Goal: Find contact information: Find contact information

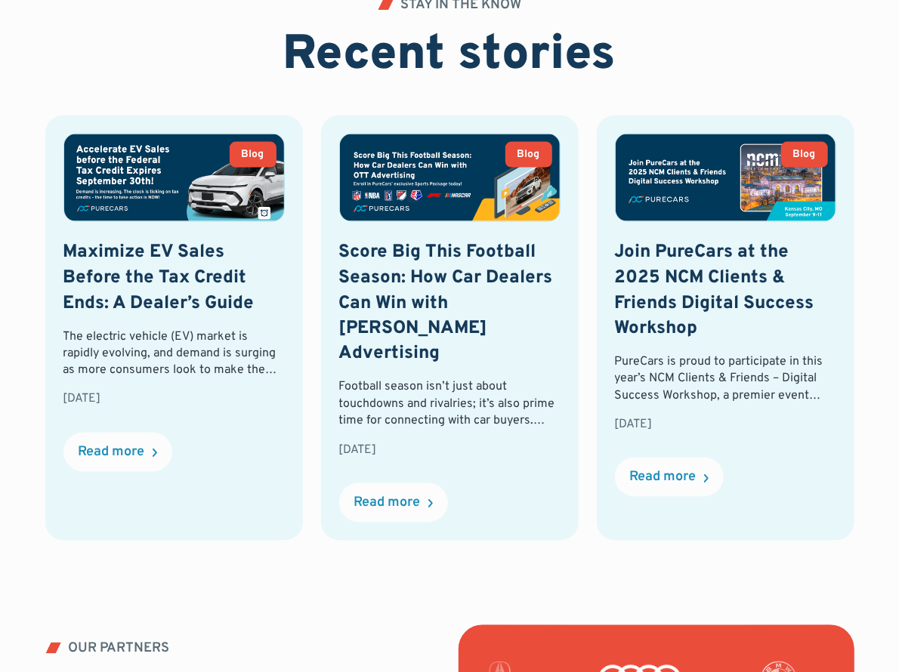
scroll to position [3782, 0]
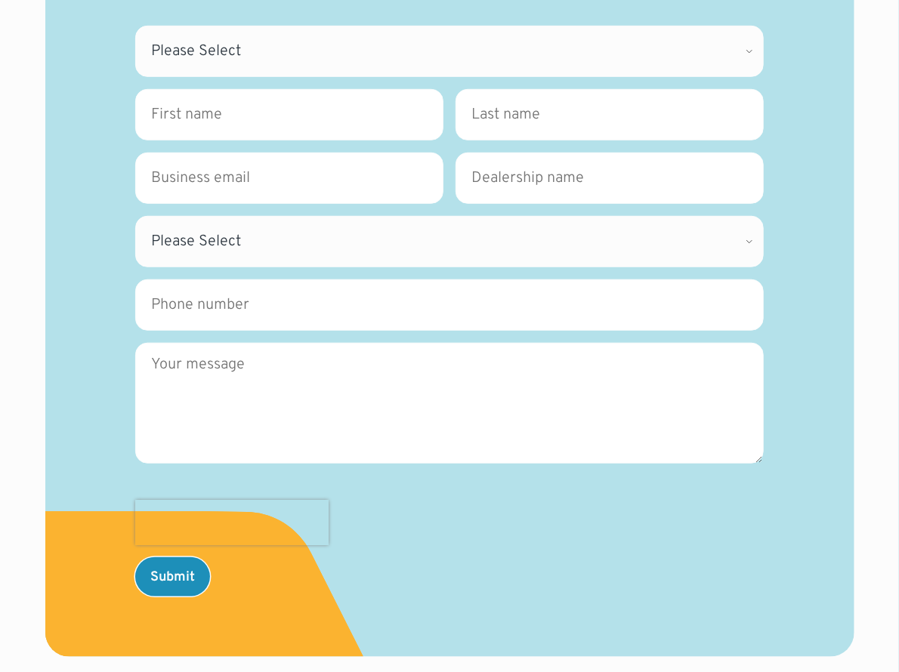
scroll to position [637, 0]
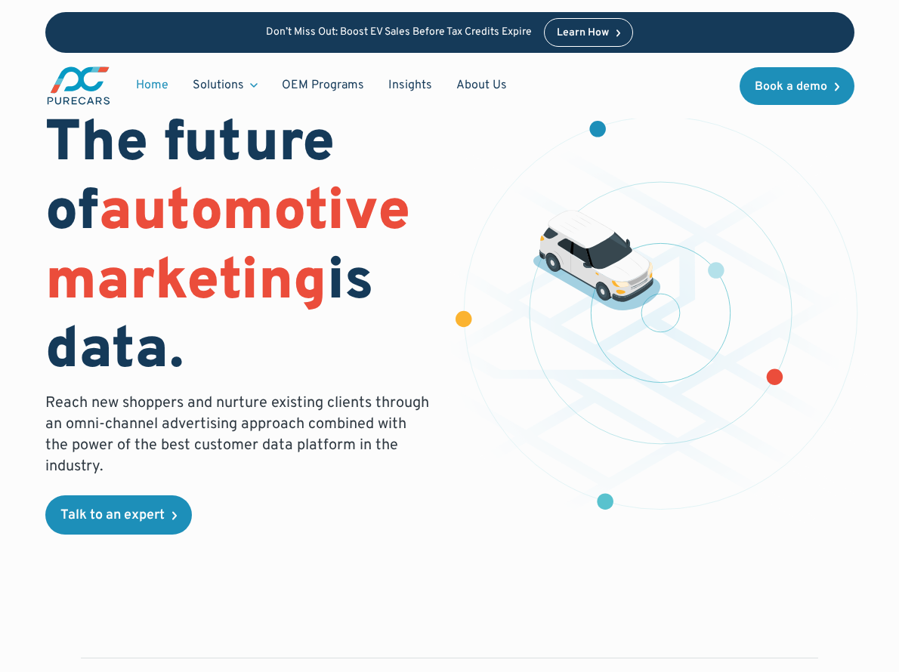
scroll to position [3730, 0]
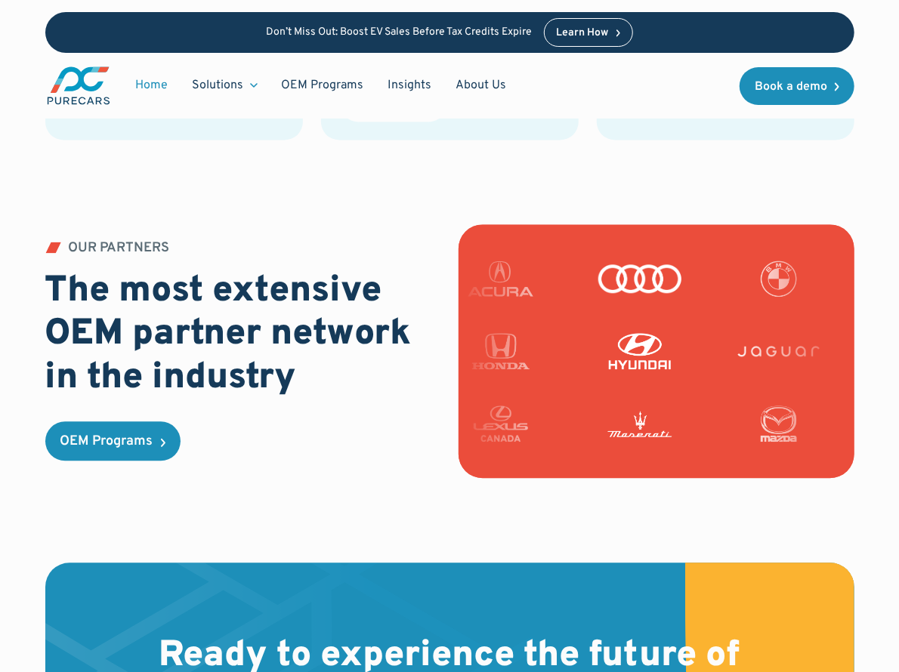
click at [888, 102] on div "Don’t Miss Out: Boost EV Sales Before Tax Credits Expire Learn How Home Solutio…" at bounding box center [449, 59] width 899 height 119
